Goal: Task Accomplishment & Management: Use online tool/utility

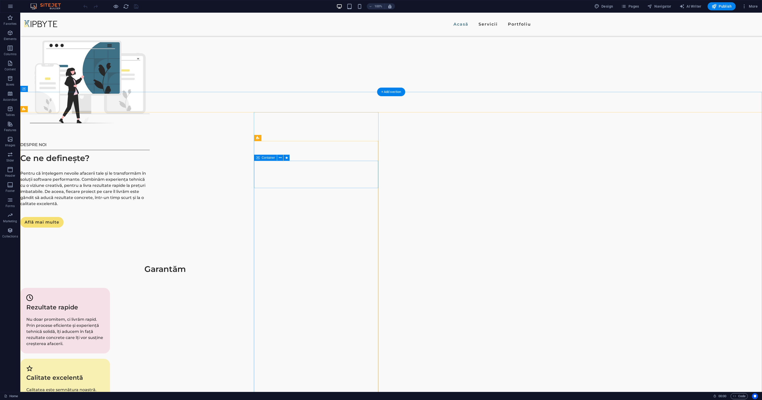
scroll to position [615, 0]
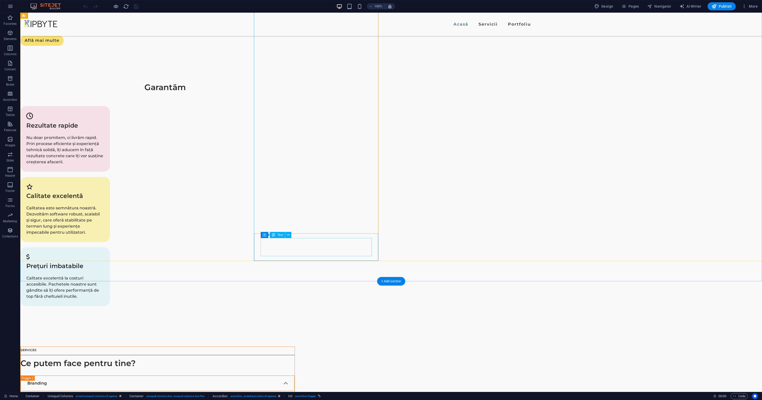
scroll to position [803, 0]
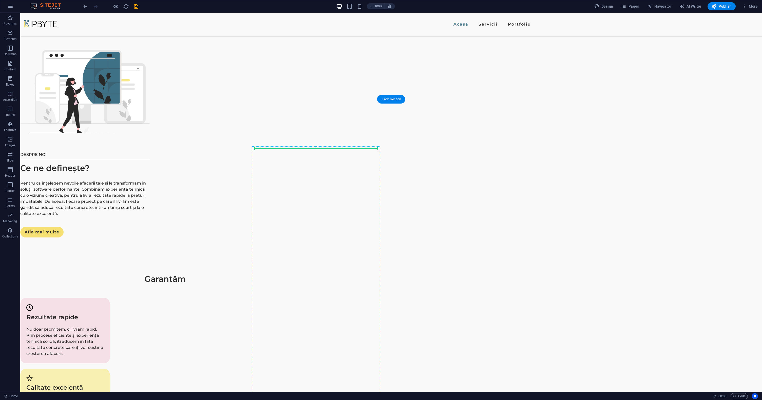
scroll to position [606, 0]
drag, startPoint x: 287, startPoint y: 333, endPoint x: 309, endPoint y: 147, distance: 186.8
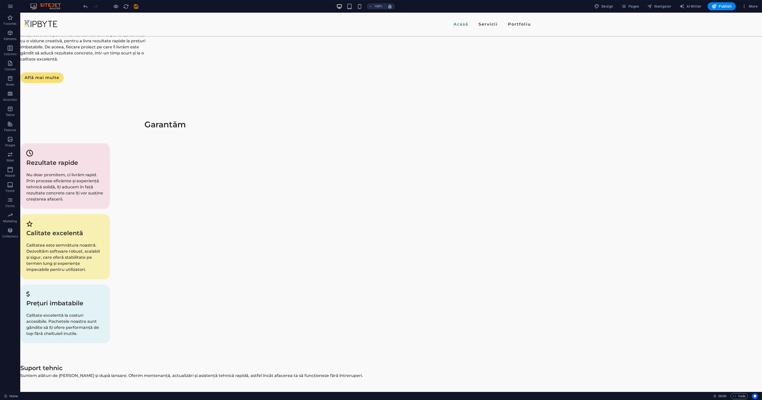
scroll to position [763, 0]
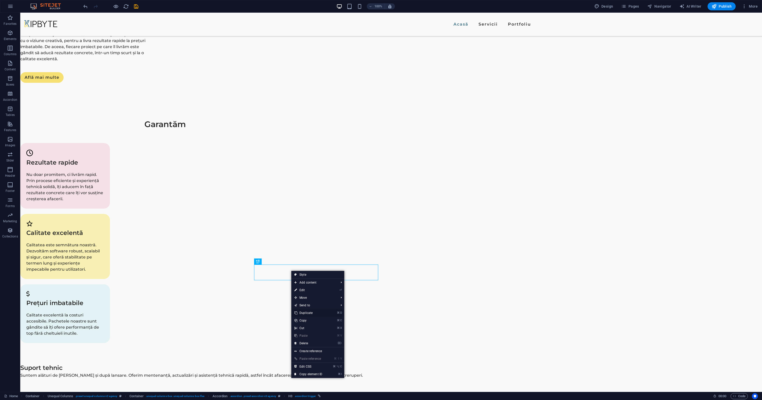
click at [307, 314] on link "⌘ D Duplicate" at bounding box center [308, 313] width 34 height 8
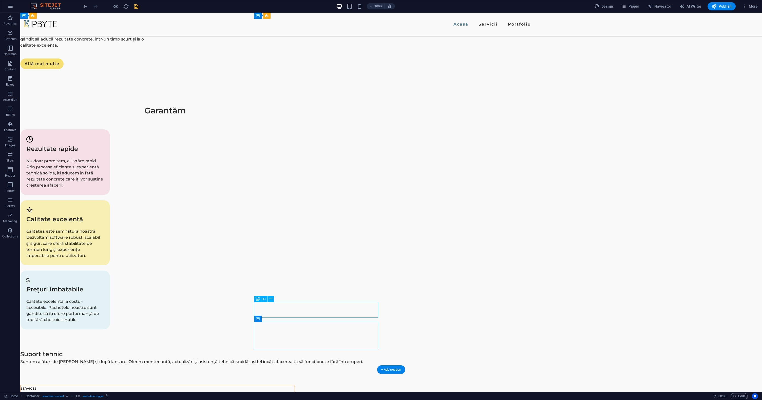
drag, startPoint x: 301, startPoint y: 311, endPoint x: 304, endPoint y: 310, distance: 3.3
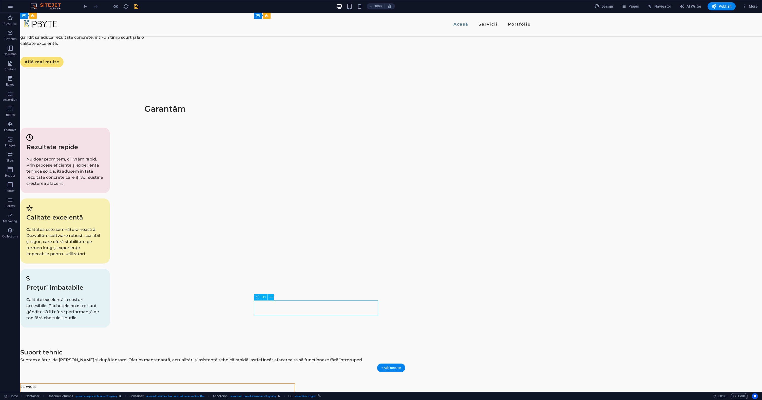
scroll to position [775, 0]
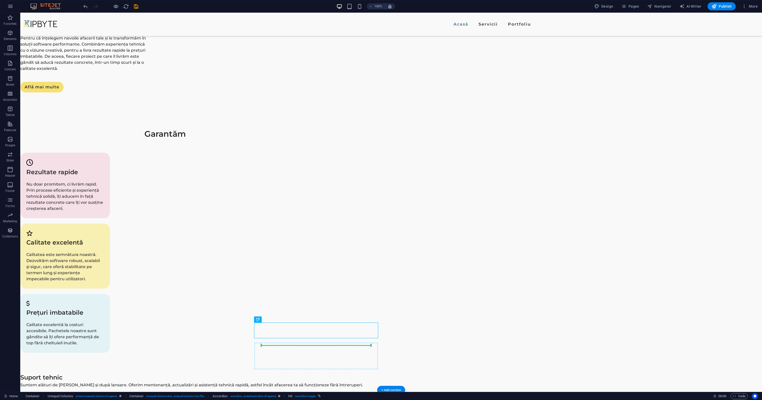
scroll to position [760, 0]
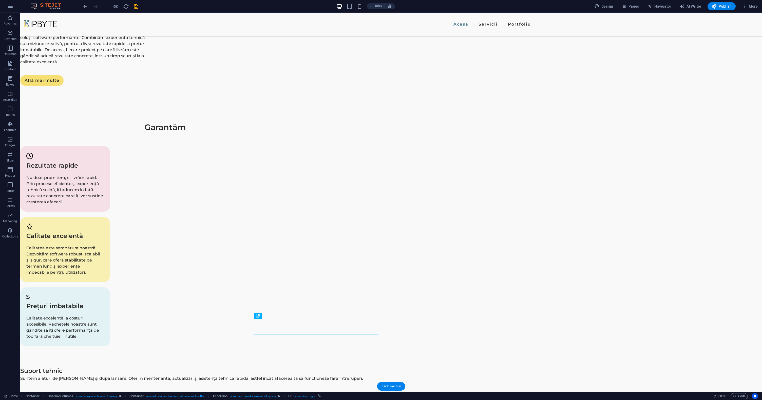
drag, startPoint x: 285, startPoint y: 348, endPoint x: 292, endPoint y: 328, distance: 20.8
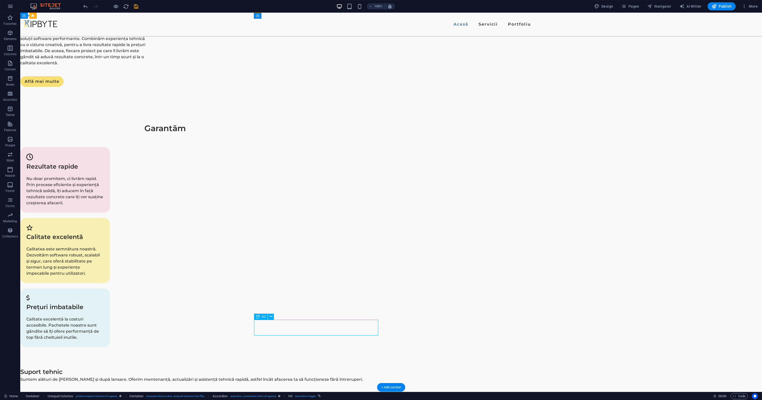
drag, startPoint x: 279, startPoint y: 328, endPoint x: 301, endPoint y: 326, distance: 22.4
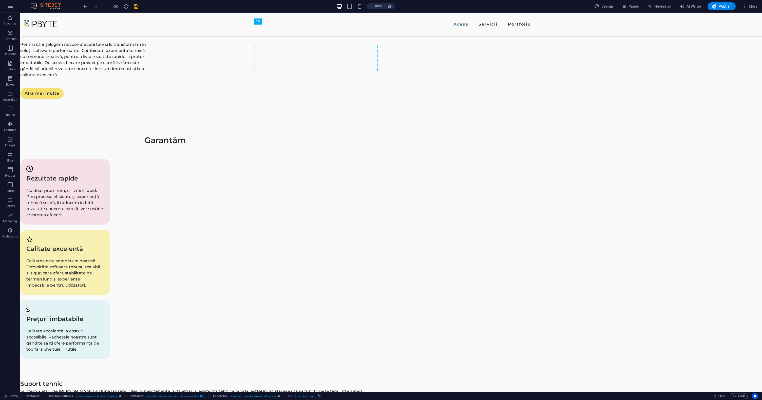
scroll to position [746, 0]
drag, startPoint x: 342, startPoint y: 330, endPoint x: 327, endPoint y: 97, distance: 233.1
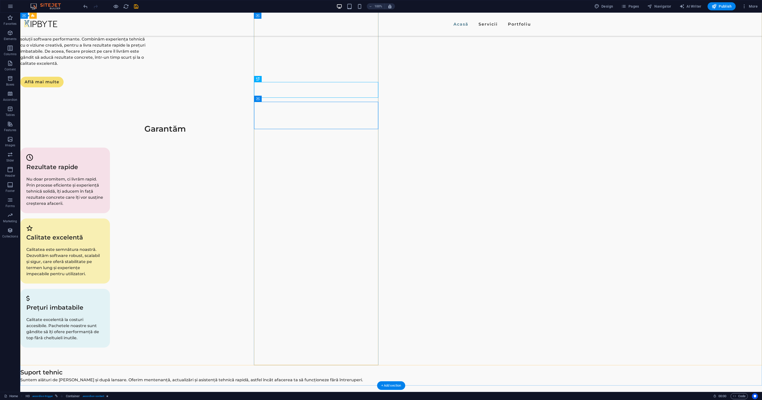
scroll to position [761, 0]
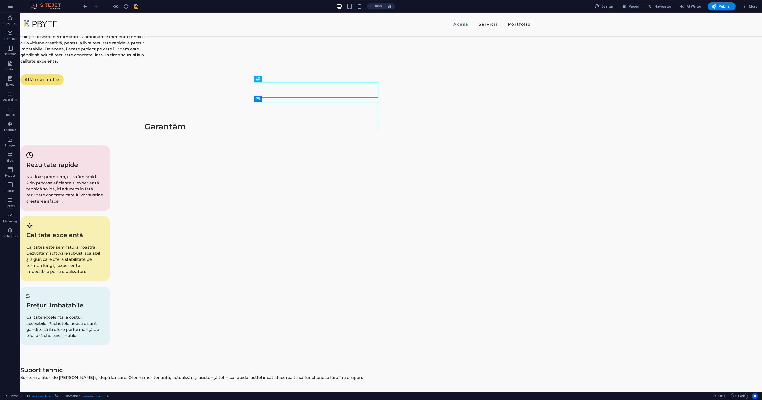
click at [87, 7] on icon "undo" at bounding box center [86, 7] width 6 height 6
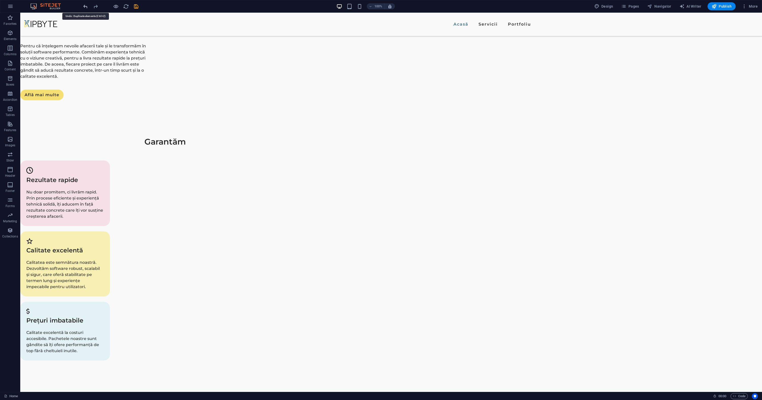
click at [87, 7] on icon "undo" at bounding box center [86, 7] width 6 height 6
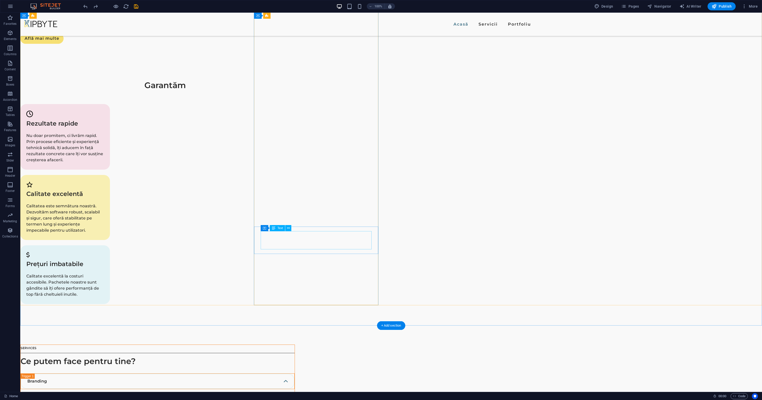
scroll to position [806, 0]
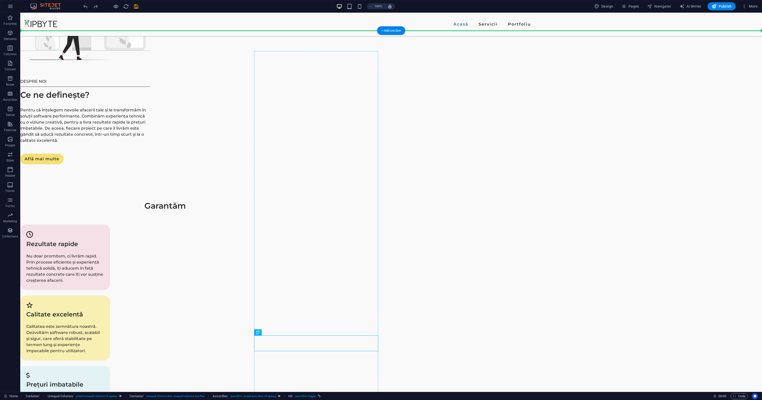
scroll to position [674, 0]
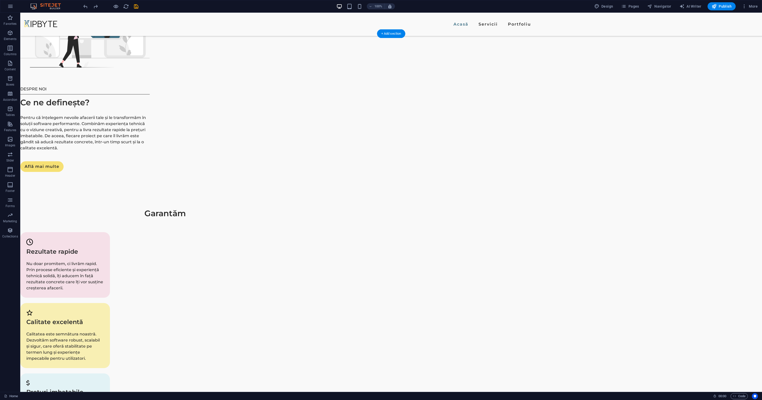
drag, startPoint x: 269, startPoint y: 313, endPoint x: 291, endPoint y: 93, distance: 220.3
drag, startPoint x: 361, startPoint y: 143, endPoint x: 368, endPoint y: 141, distance: 6.5
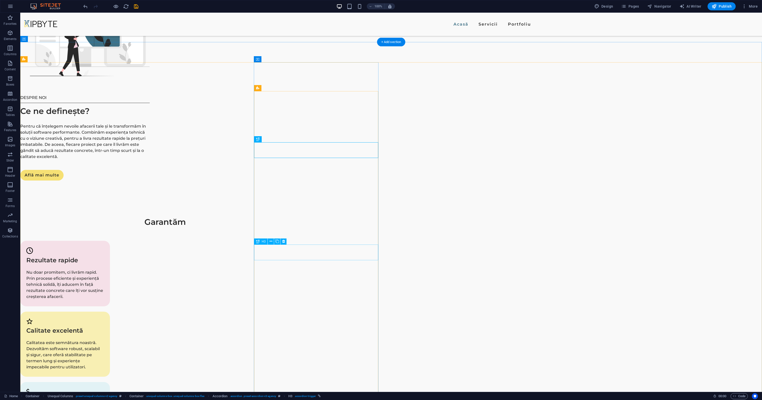
scroll to position [666, 0]
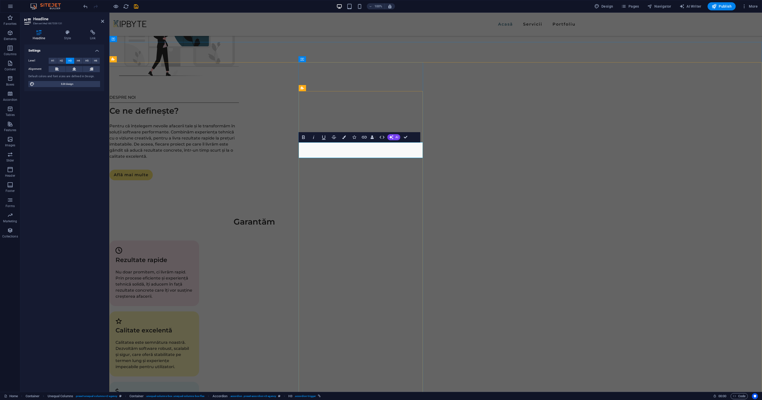
copy link "Branding"
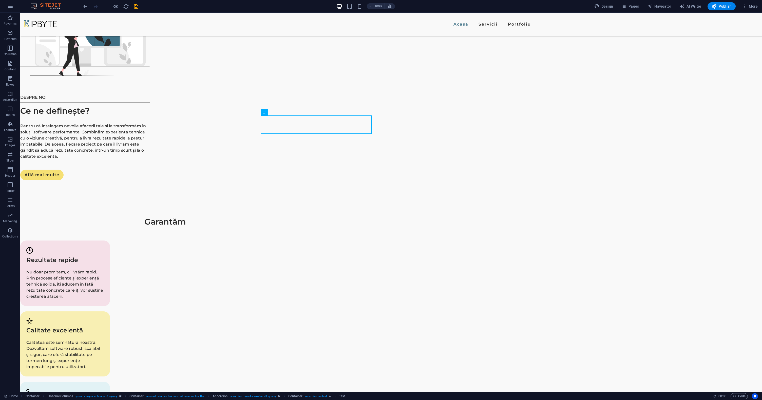
scroll to position [666, 0]
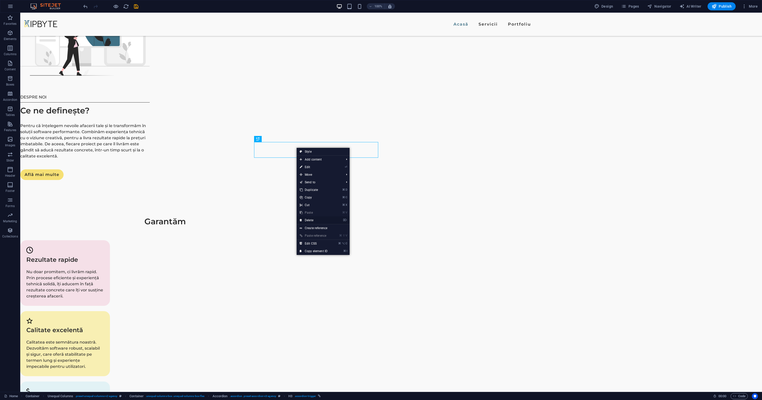
click at [322, 221] on link "⌦ Delete" at bounding box center [313, 220] width 34 height 8
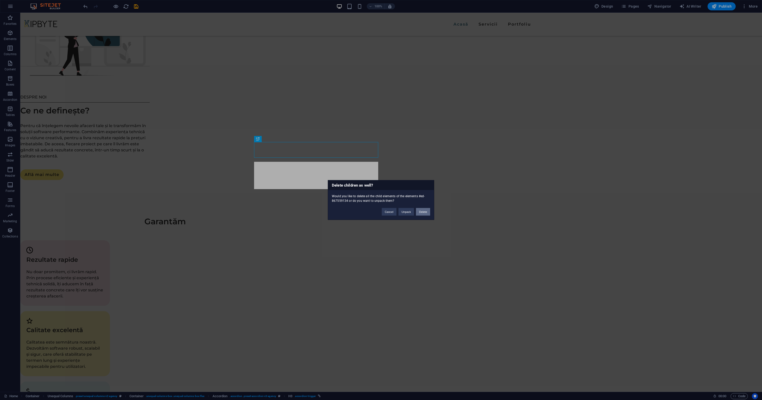
click at [425, 215] on button "Delete" at bounding box center [423, 212] width 14 height 8
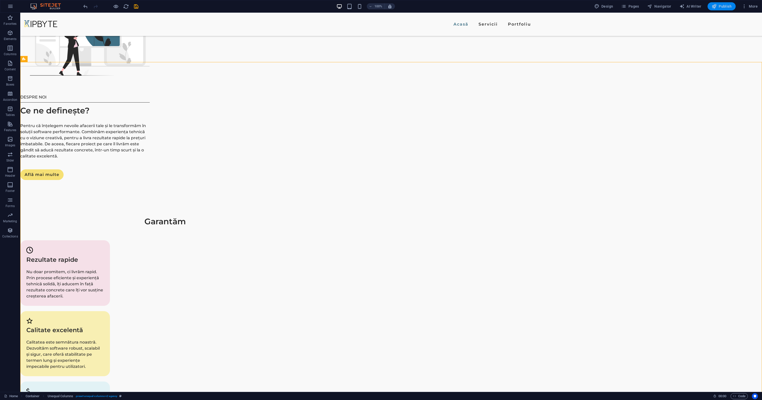
click at [0, 0] on icon "button" at bounding box center [0, 0] width 0 height 0
